Goal: Transaction & Acquisition: Purchase product/service

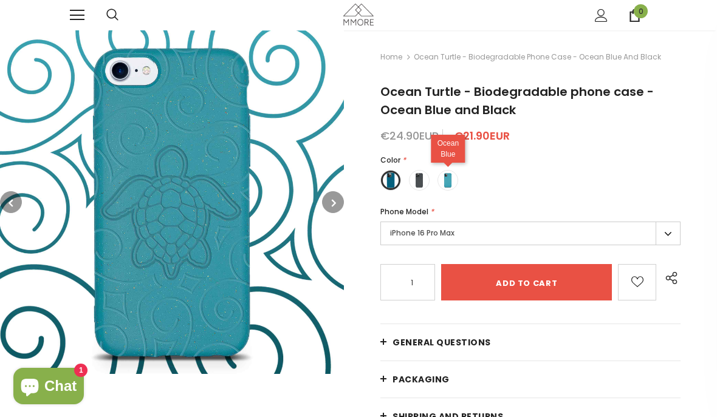
click at [457, 181] on label at bounding box center [447, 180] width 21 height 21
click at [0, 0] on input "radio" at bounding box center [0, 0] width 0 height 0
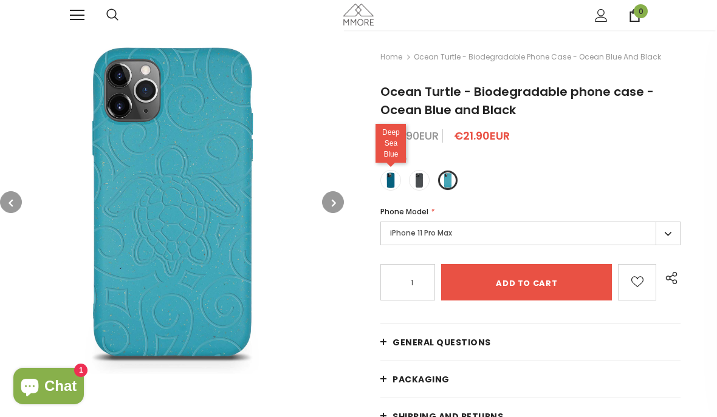
click at [396, 187] on label at bounding box center [390, 180] width 21 height 21
click at [0, 0] on input "radio" at bounding box center [0, 0] width 0 height 0
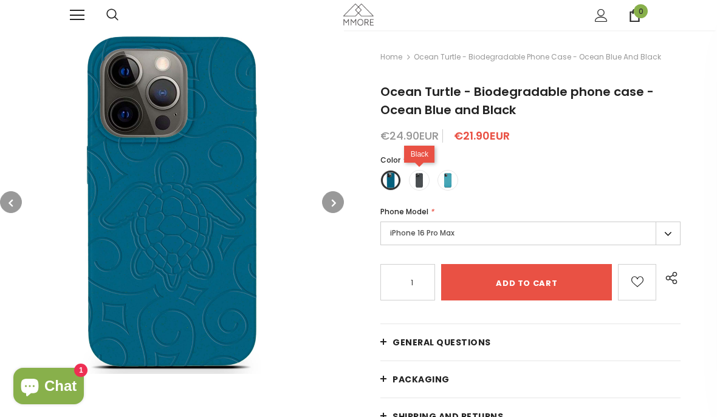
click at [414, 181] on span at bounding box center [419, 181] width 16 height 16
click at [0, 0] on input "radio" at bounding box center [0, 0] width 0 height 0
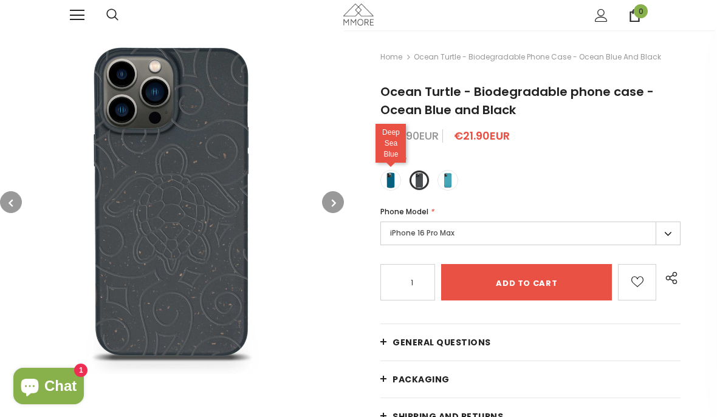
click at [388, 181] on span at bounding box center [391, 181] width 16 height 16
click at [0, 0] on input "radio" at bounding box center [0, 0] width 0 height 0
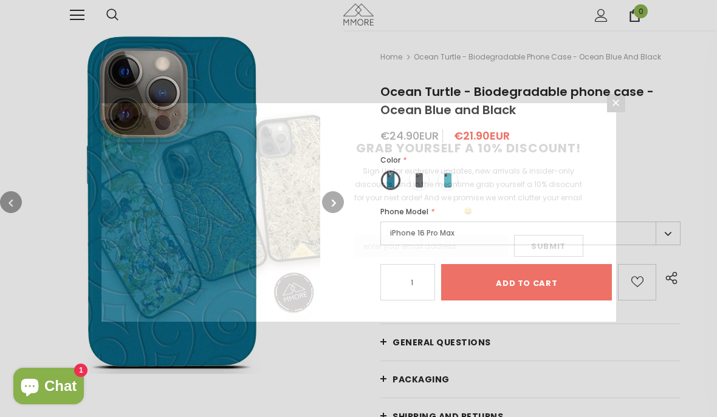
click at [662, 233] on div "GRAB YOURSELF A 10% DISCOUNT! Sign Up for exclusive updates, new arrivals & ins…" at bounding box center [358, 208] width 717 height 417
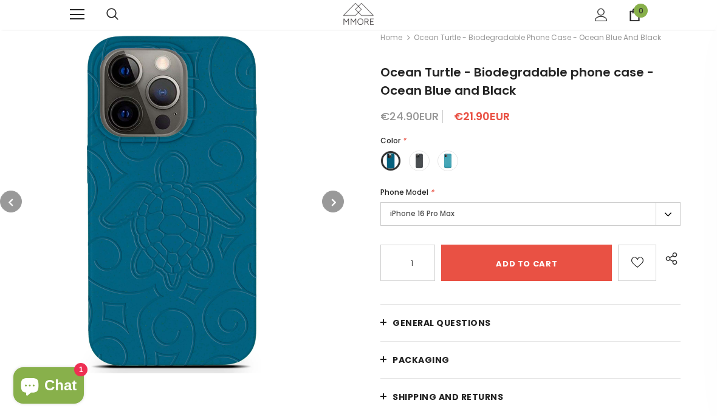
click at [329, 191] on button "button" at bounding box center [333, 202] width 22 height 22
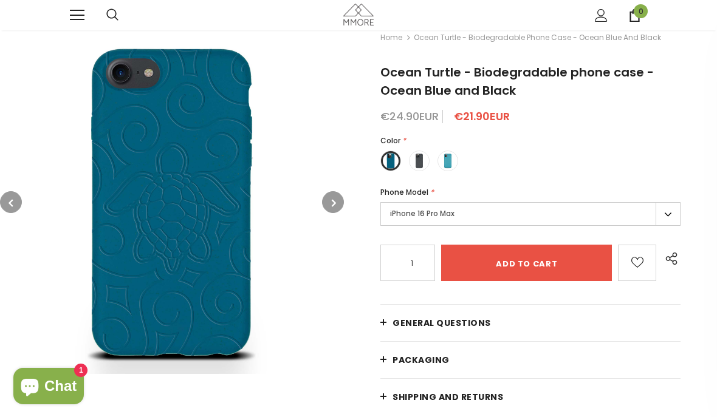
click at [335, 202] on icon "button" at bounding box center [334, 203] width 4 height 12
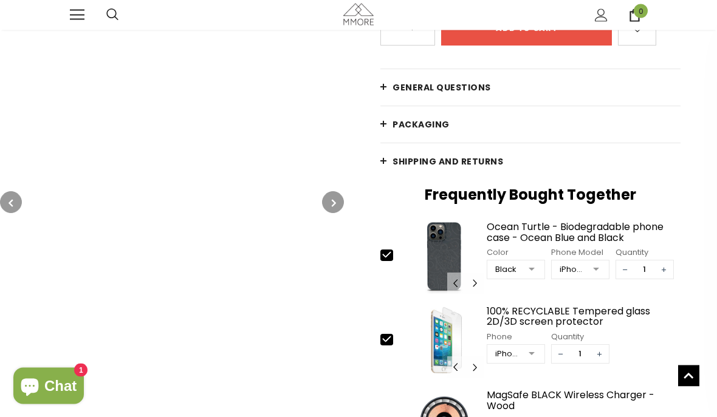
scroll to position [256, 0]
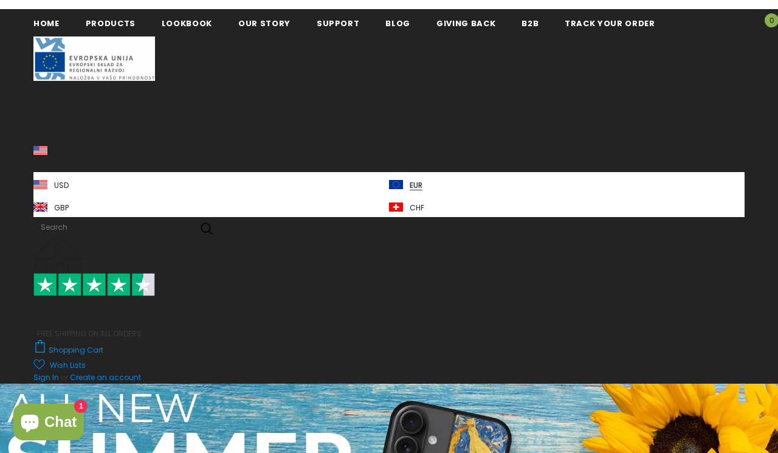
scroll to position [7, 0]
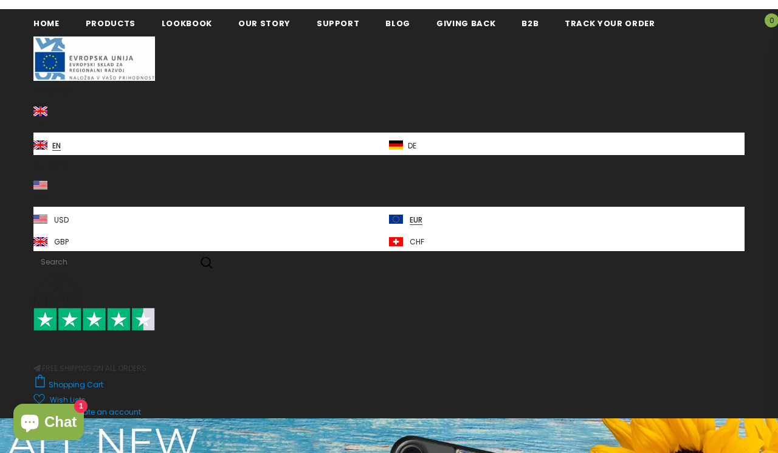
click at [63, 216] on span "USD" at bounding box center [61, 220] width 15 height 9
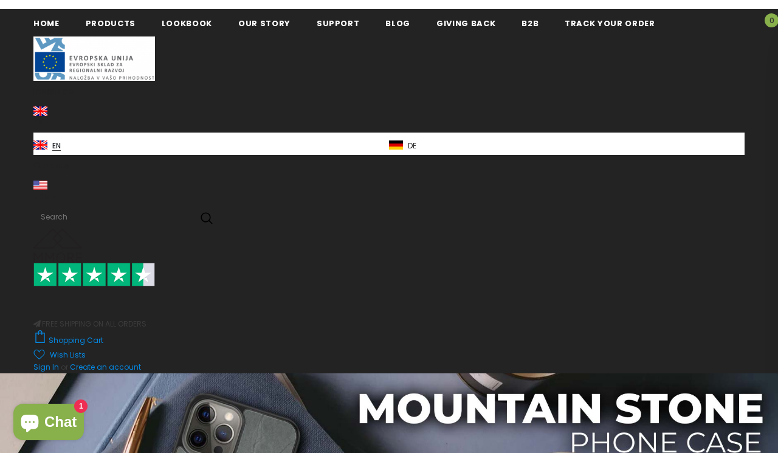
click at [69, 145] on link "en" at bounding box center [210, 143] width 355 height 22
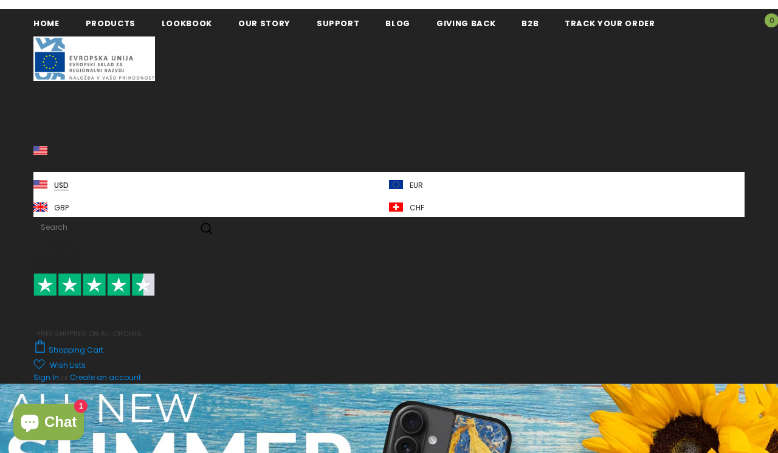
scroll to position [7, 0]
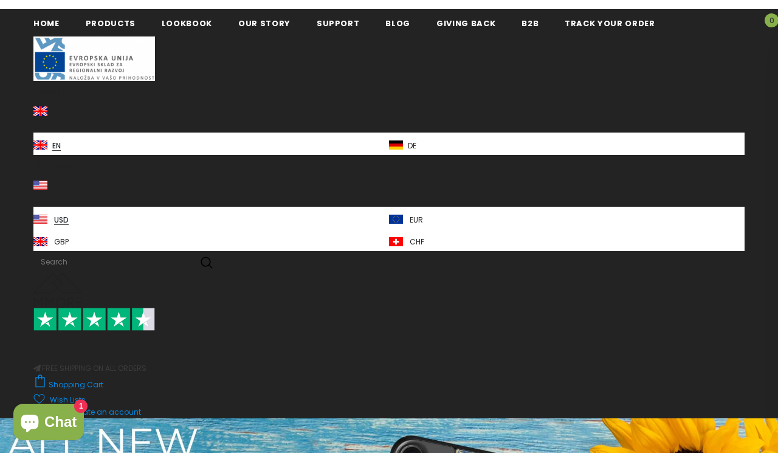
click at [61, 222] on span "USD" at bounding box center [61, 220] width 15 height 9
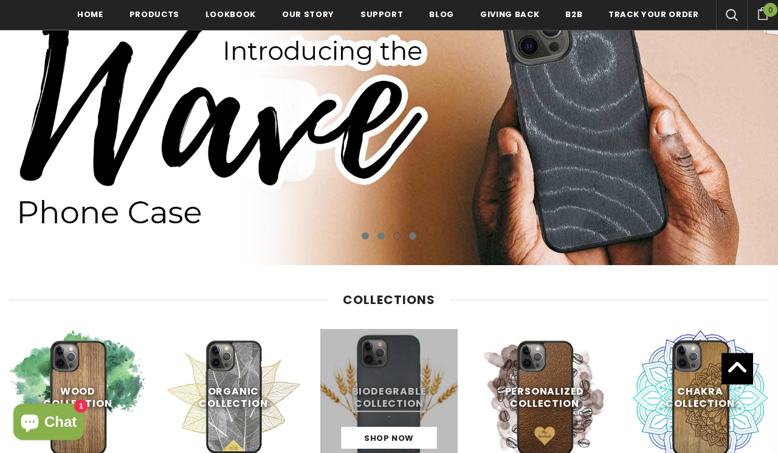
scroll to position [0, 0]
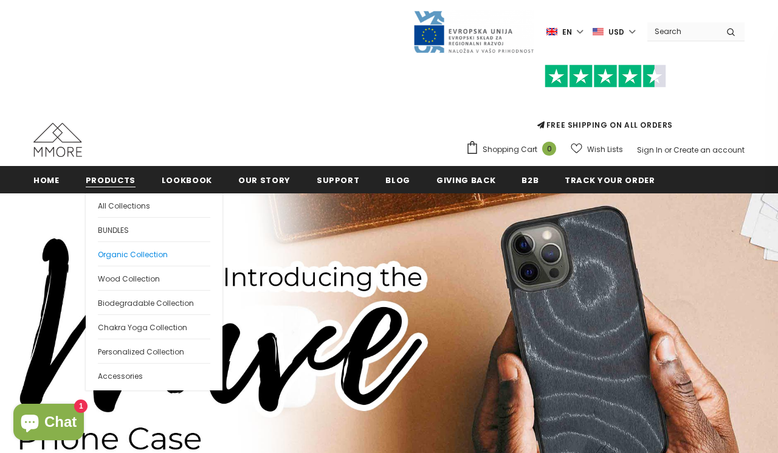
click at [146, 258] on span "Organic Collection" at bounding box center [133, 254] width 70 height 10
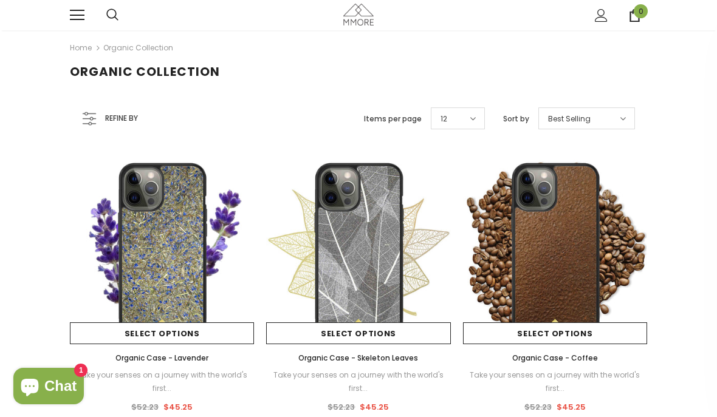
click at [112, 16] on icon at bounding box center [112, 15] width 12 height 12
click at [113, 45] on input "Search Site" at bounding box center [225, 42] width 365 height 24
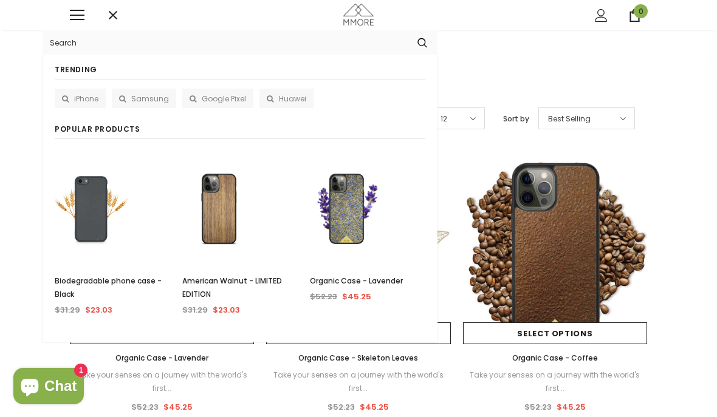
click at [95, 47] on input "Search Site" at bounding box center [225, 42] width 365 height 24
paste input "Ocean Turtle - Biodegradable phone case - Ocean Blue and Black"
type input "Ocean Turtle - Biodegradable phone case - Ocean Blue and Black"
click at [422, 43] on button "submit" at bounding box center [422, 42] width 30 height 19
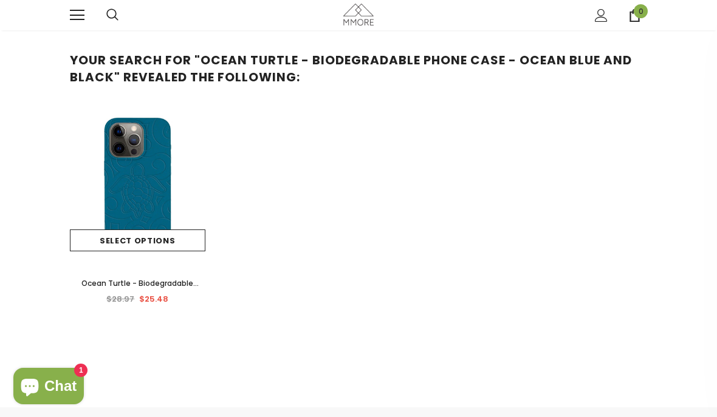
click at [146, 197] on img at bounding box center [137, 182] width 135 height 135
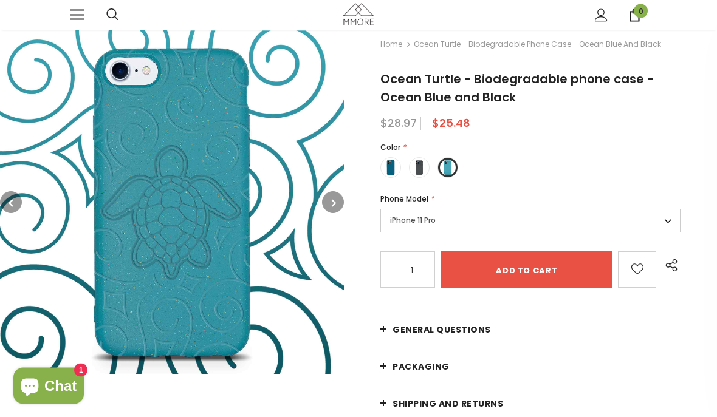
scroll to position [13, 0]
click at [671, 218] on label "iPhone 11 Pro" at bounding box center [530, 221] width 300 height 24
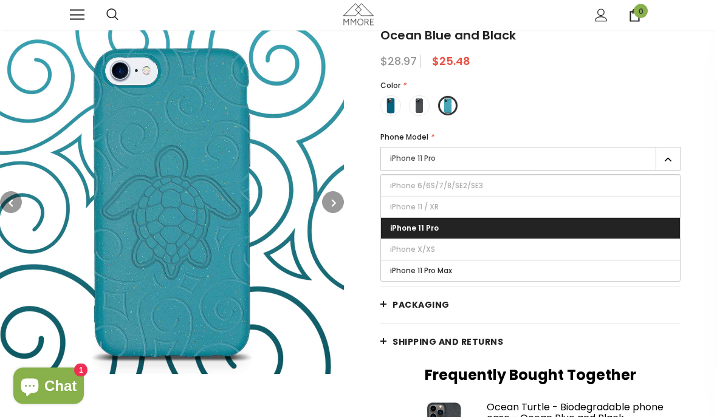
scroll to position [84, 0]
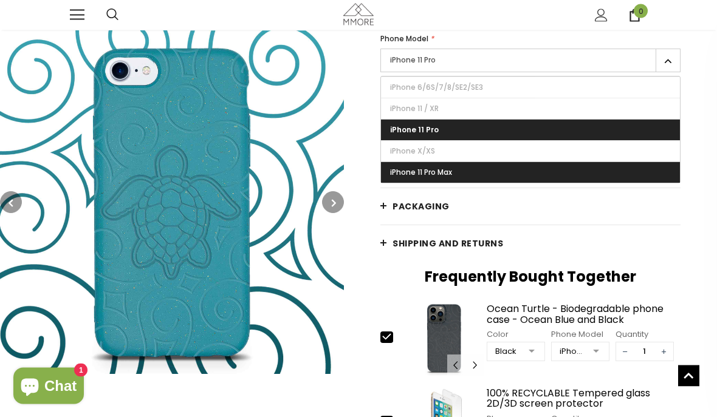
click at [583, 173] on label "iPhone 11 Pro Max" at bounding box center [530, 173] width 299 height 21
click at [0, 0] on input "iPhone 11 Pro Max" at bounding box center [0, 0] width 0 height 0
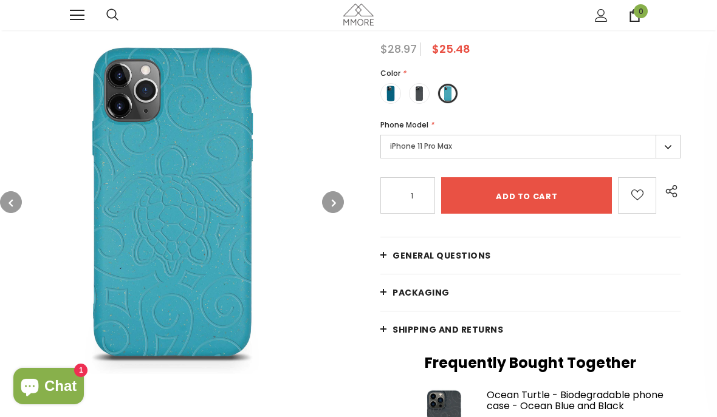
scroll to position [86, 0]
click at [668, 148] on label "iPhone 11 Pro Max" at bounding box center [530, 148] width 300 height 24
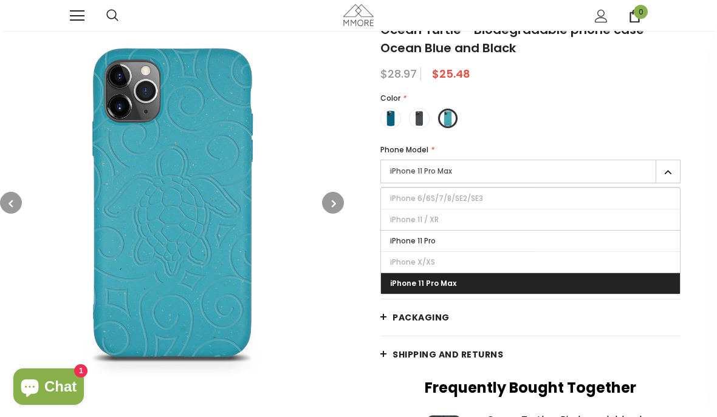
scroll to position [62, 0]
click at [669, 174] on label "iPhone 11 Pro Max" at bounding box center [530, 172] width 300 height 24
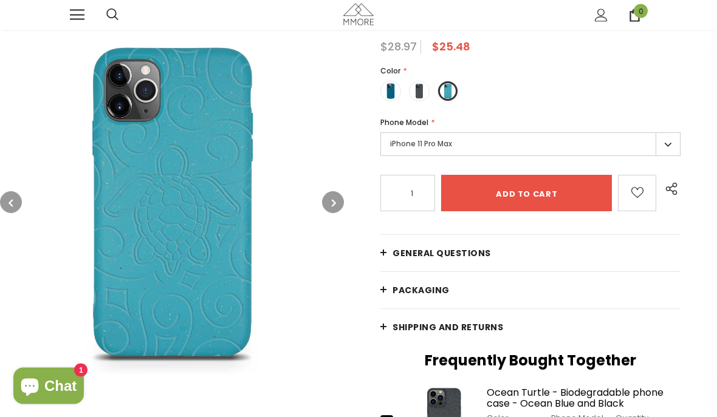
scroll to position [89, 0]
click at [673, 142] on label "iPhone 11 Pro Max" at bounding box center [530, 144] width 300 height 24
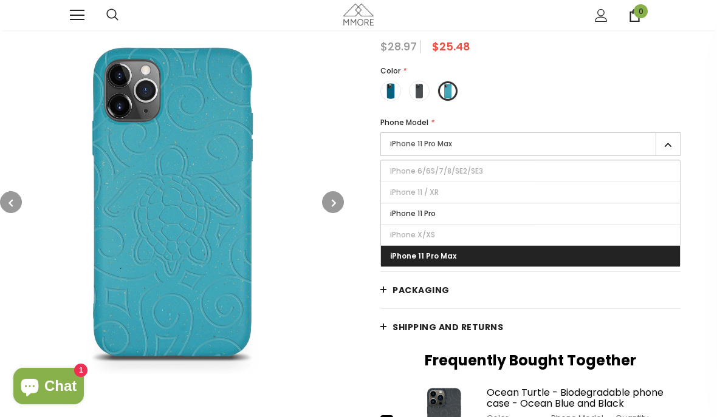
click at [535, 252] on label "iPhone 11 Pro Max" at bounding box center [530, 256] width 299 height 21
click at [0, 0] on input "iPhone 11 Pro Max" at bounding box center [0, 0] width 0 height 0
click at [326, 365] on img at bounding box center [172, 202] width 344 height 344
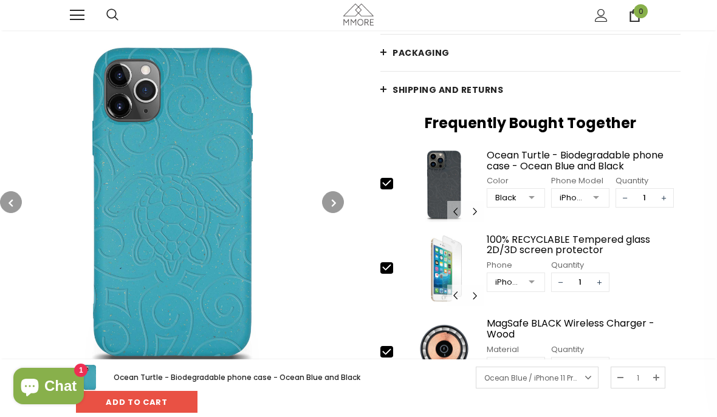
scroll to position [325, 0]
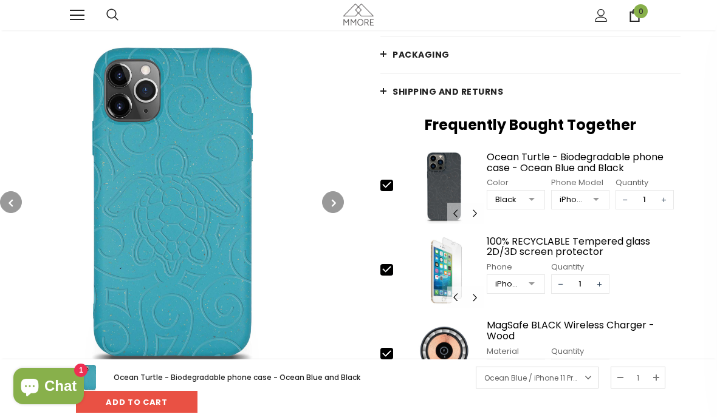
click at [595, 199] on div at bounding box center [596, 200] width 24 height 18
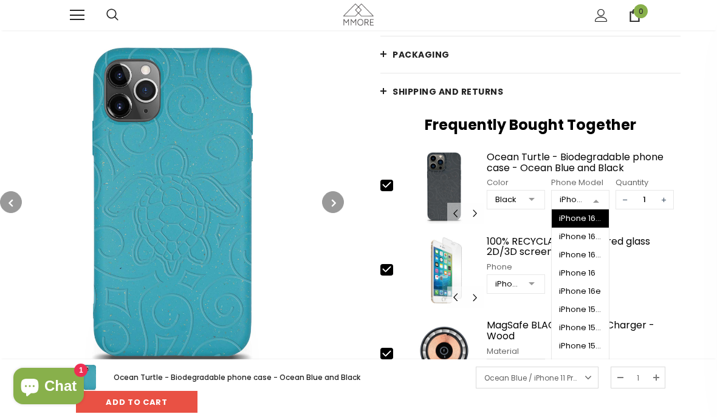
click at [585, 219] on div "iPhone 16 Pro Max" at bounding box center [580, 219] width 43 height 10
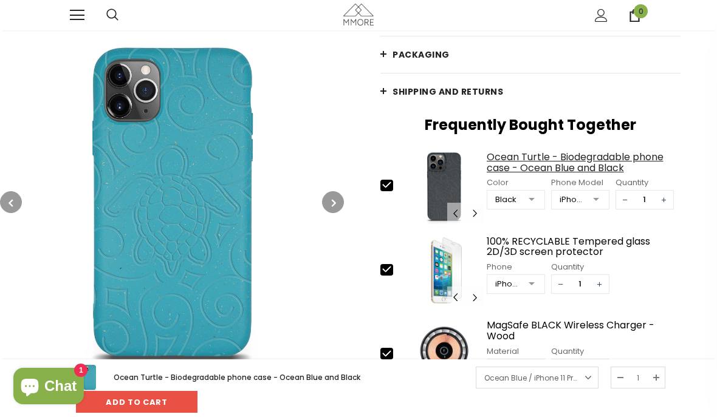
click at [605, 162] on div "Ocean Turtle - Biodegradable phone case - Ocean Blue and Black" at bounding box center [584, 162] width 194 height 21
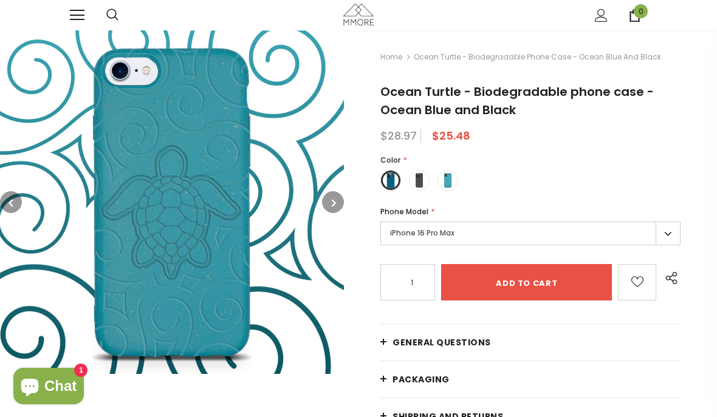
click at [334, 187] on img at bounding box center [172, 202] width 344 height 344
